Goal: Task Accomplishment & Management: Use online tool/utility

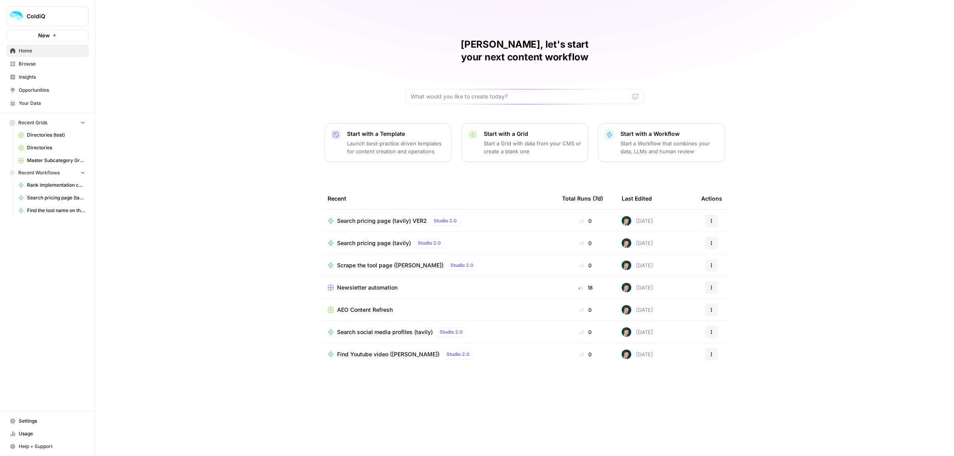
click at [40, 149] on span "Directories" at bounding box center [56, 147] width 58 height 7
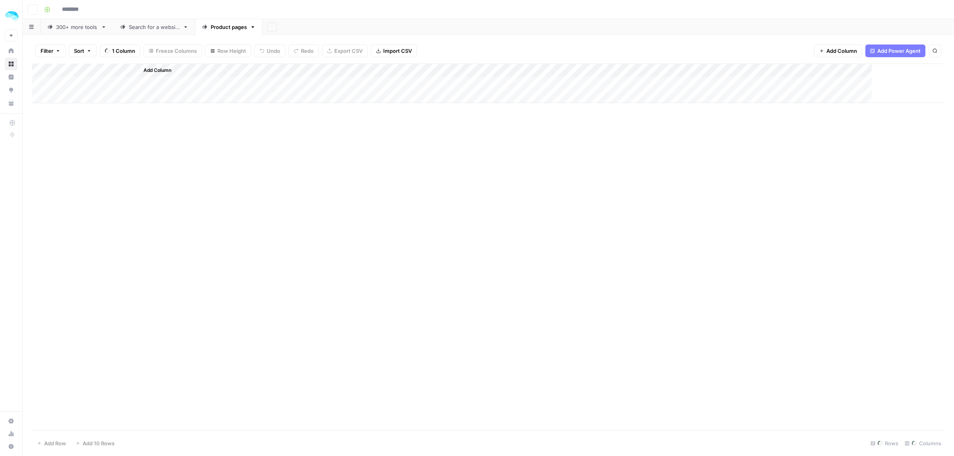
type input "**********"
click at [694, 83] on div "Add Column" at bounding box center [488, 192] width 912 height 256
click at [692, 95] on div "Add Column" at bounding box center [488, 192] width 912 height 256
click at [692, 110] on div "Add Column" at bounding box center [488, 192] width 912 height 256
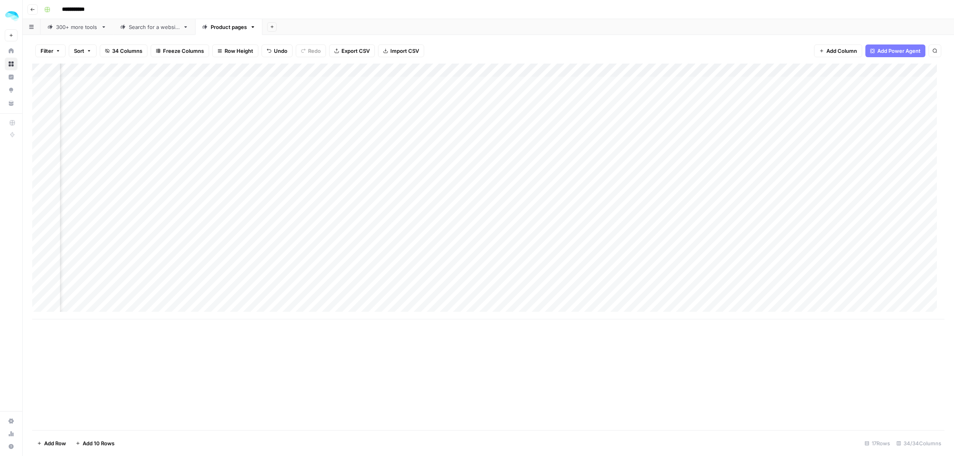
click at [692, 125] on div "Add Column" at bounding box center [488, 192] width 912 height 256
click at [693, 136] on div "Add Column" at bounding box center [488, 192] width 912 height 256
click at [694, 151] on div "Add Column" at bounding box center [488, 192] width 912 height 256
click at [696, 165] on div "Add Column" at bounding box center [488, 192] width 912 height 256
click at [694, 178] on div "Add Column" at bounding box center [488, 192] width 912 height 256
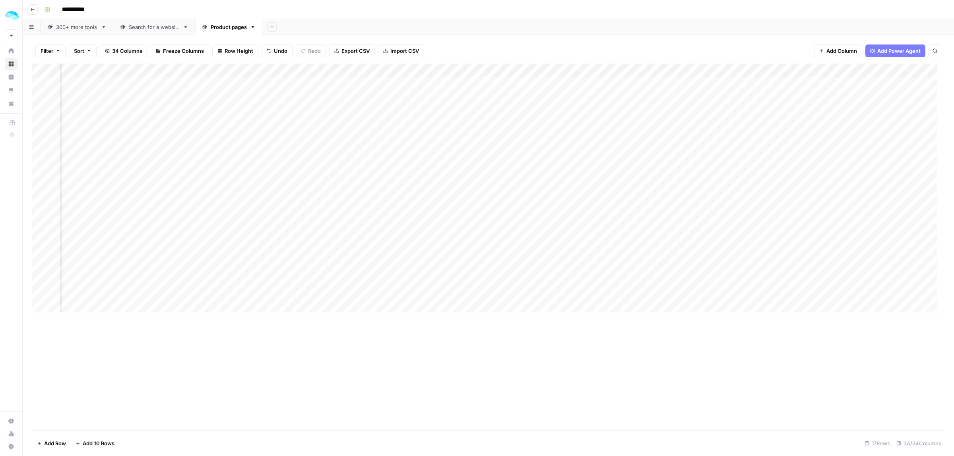
click at [692, 191] on div "Add Column" at bounding box center [488, 192] width 912 height 256
click at [694, 205] on div "Add Column" at bounding box center [488, 192] width 912 height 256
click at [694, 218] on div "Add Column" at bounding box center [488, 192] width 912 height 256
click at [693, 233] on div "Add Column" at bounding box center [488, 192] width 912 height 256
click at [695, 243] on div "Add Column" at bounding box center [488, 192] width 912 height 256
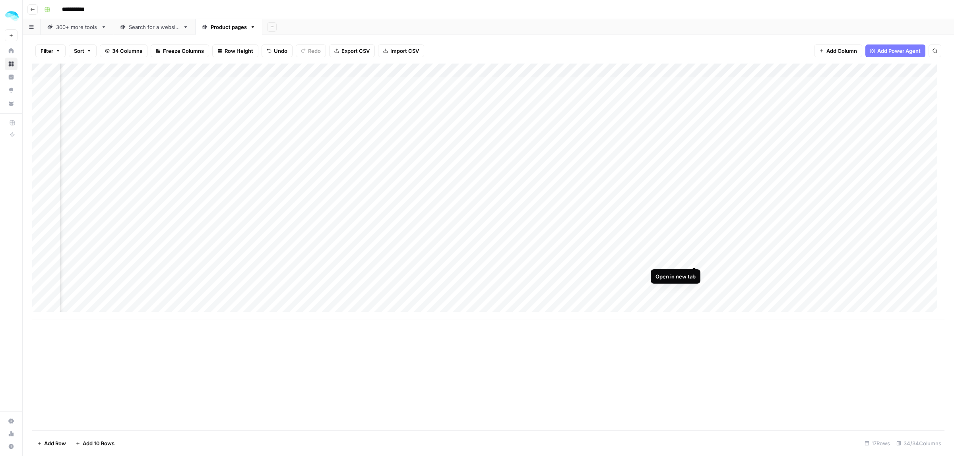
click at [696, 259] on div "Add Column" at bounding box center [488, 192] width 912 height 256
click at [692, 273] on div "Add Column" at bounding box center [488, 192] width 912 height 256
click at [692, 285] on div "Add Column" at bounding box center [488, 192] width 912 height 256
click at [692, 300] on div "Add Column" at bounding box center [488, 192] width 912 height 256
